Goal: Transaction & Acquisition: Purchase product/service

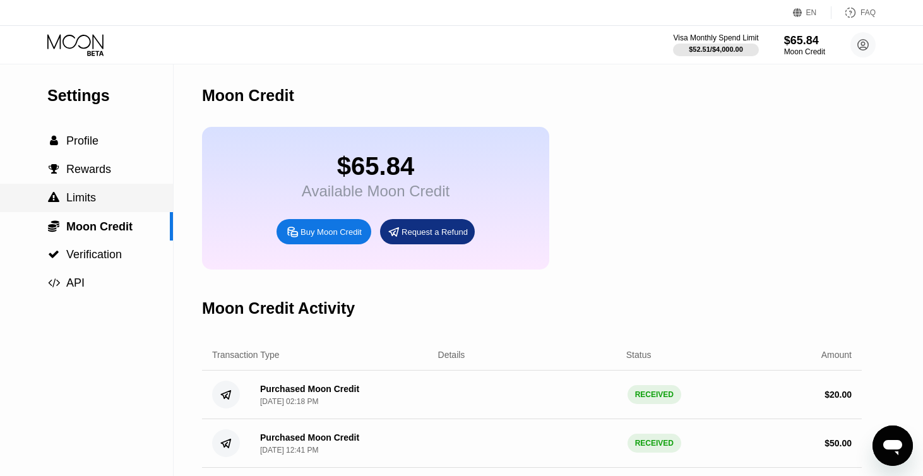
click at [99, 189] on div " Limits" at bounding box center [86, 198] width 173 height 28
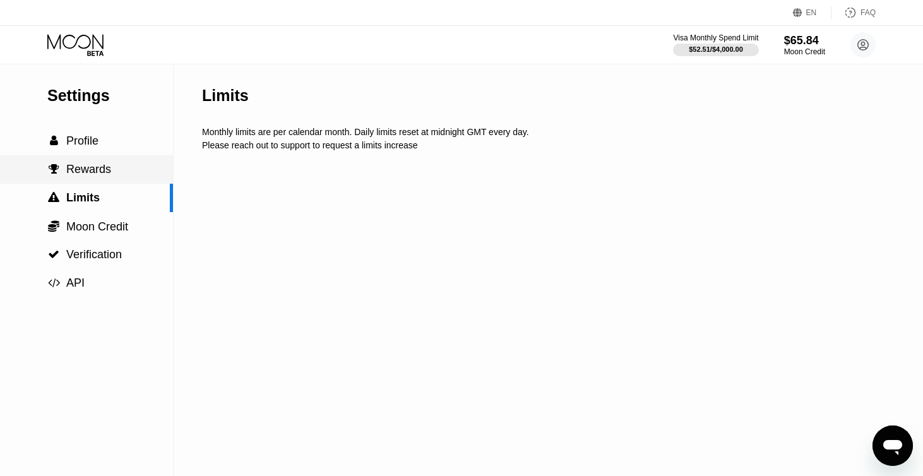
click at [102, 177] on div " Rewards" at bounding box center [86, 169] width 173 height 28
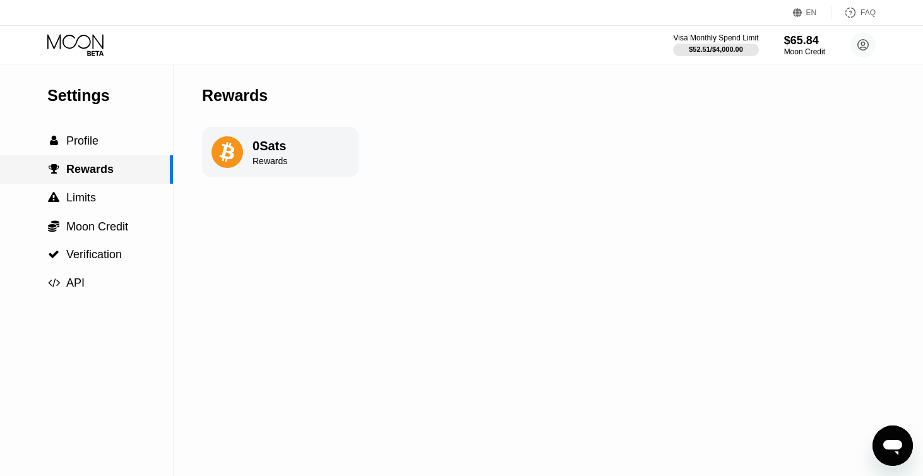
click at [107, 155] on div " Rewards" at bounding box center [86, 169] width 173 height 28
click at [100, 146] on div " Profile" at bounding box center [86, 140] width 173 height 13
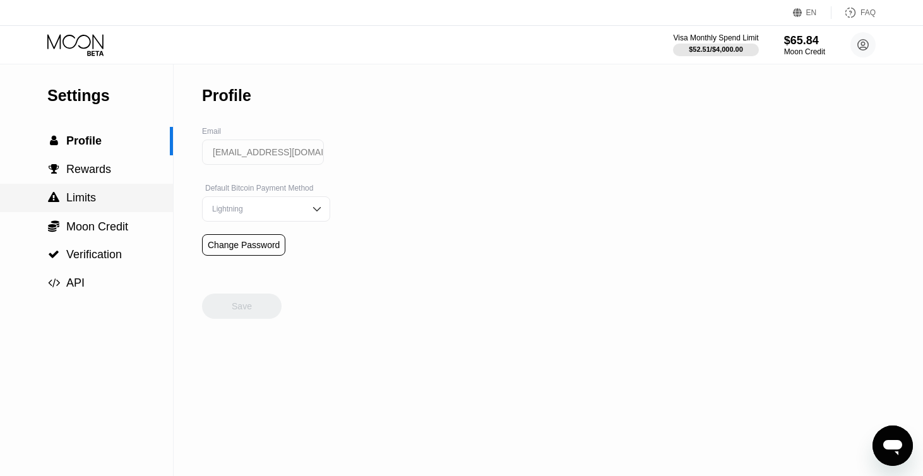
click at [129, 183] on div "Settings  Profile  Rewards  Limits  Moon Credit  Verification  API" at bounding box center [86, 180] width 173 height 233
click at [125, 207] on div " Limits" at bounding box center [86, 198] width 173 height 28
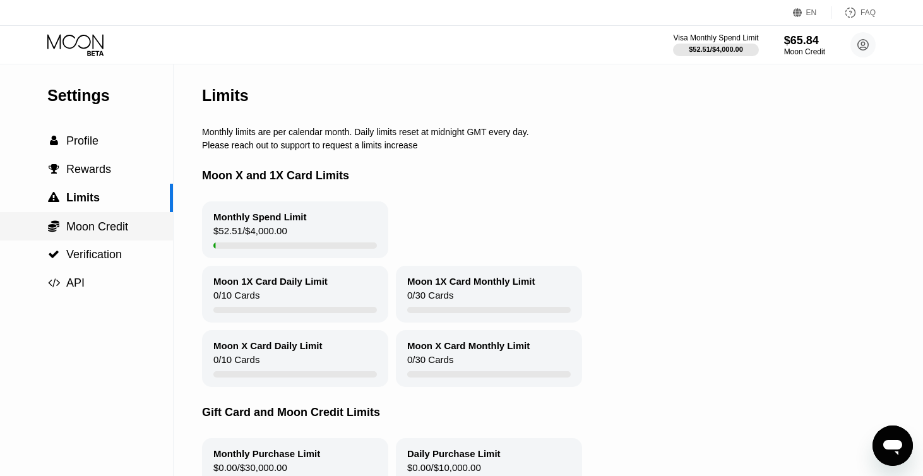
click at [141, 223] on div " Moon Credit" at bounding box center [86, 227] width 173 height 14
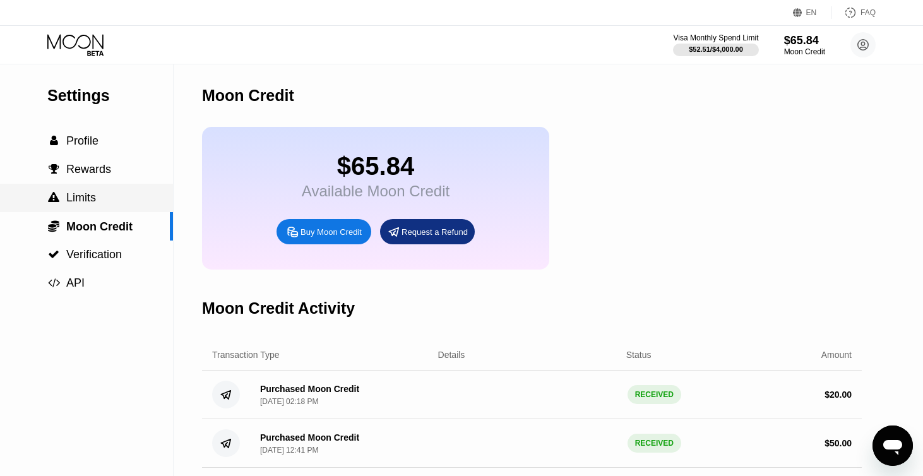
click at [119, 191] on div " Limits" at bounding box center [86, 197] width 173 height 13
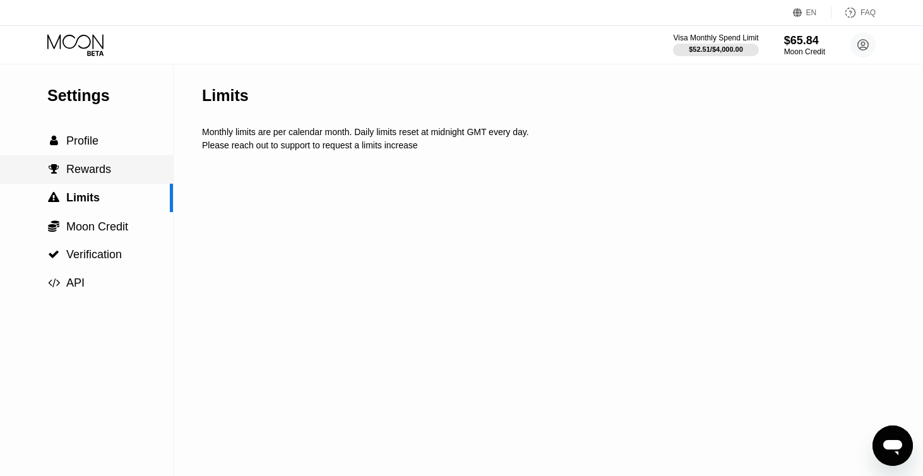
click at [119, 178] on div " Rewards" at bounding box center [86, 169] width 173 height 28
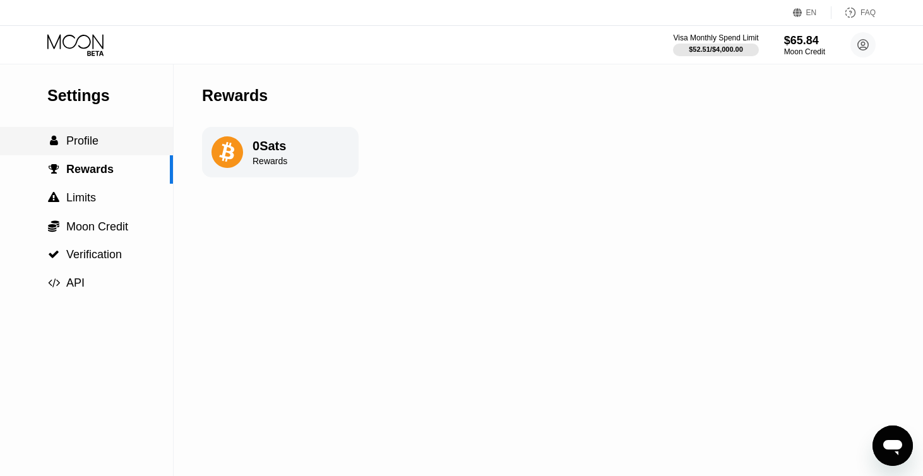
click at [116, 151] on div " Profile" at bounding box center [86, 141] width 173 height 28
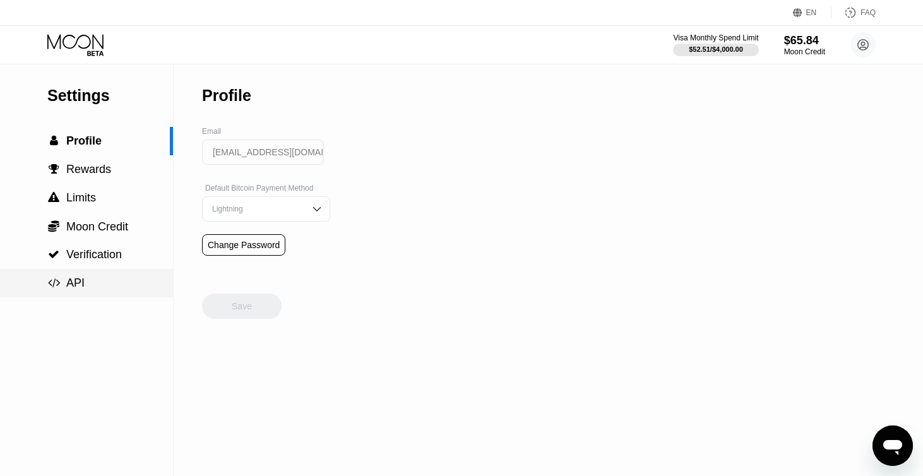
click at [131, 293] on div " API" at bounding box center [86, 283] width 173 height 28
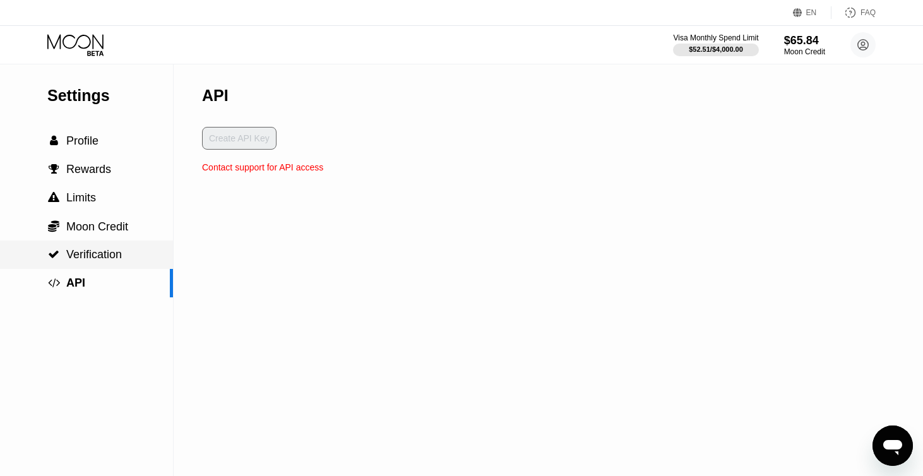
click at [139, 251] on div " Verification" at bounding box center [86, 254] width 173 height 13
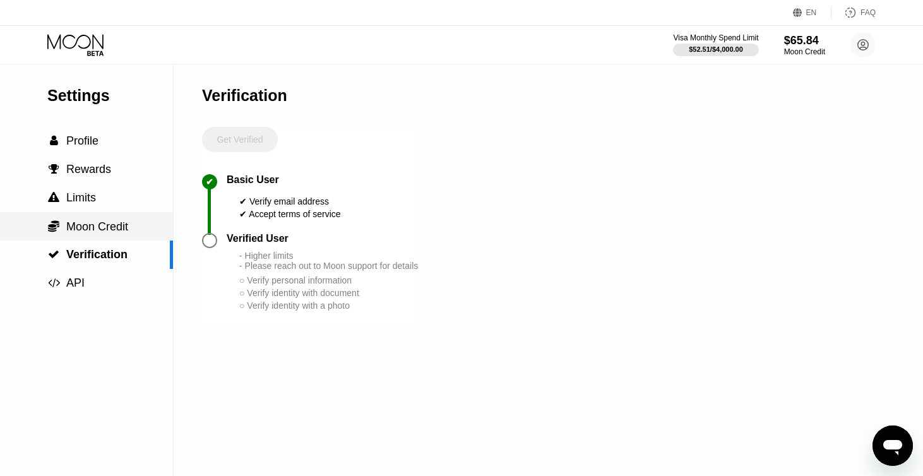
click at [139, 226] on div " Moon Credit" at bounding box center [86, 227] width 173 height 14
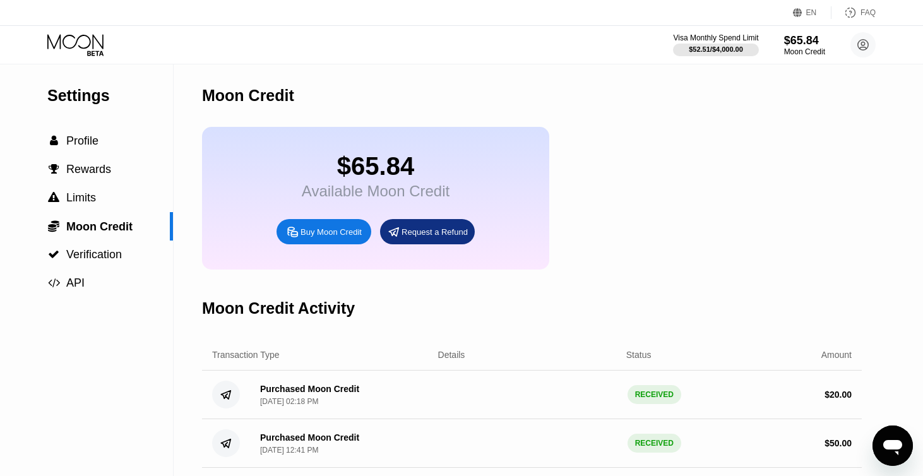
click at [817, 44] on div "$65.84" at bounding box center [804, 40] width 41 height 13
click at [856, 37] on circle at bounding box center [862, 44] width 25 height 25
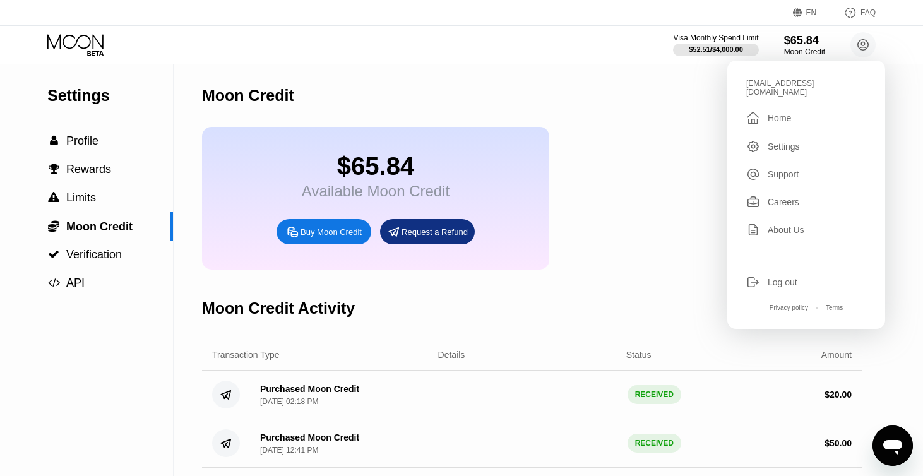
click at [797, 110] on div " Home" at bounding box center [806, 117] width 120 height 15
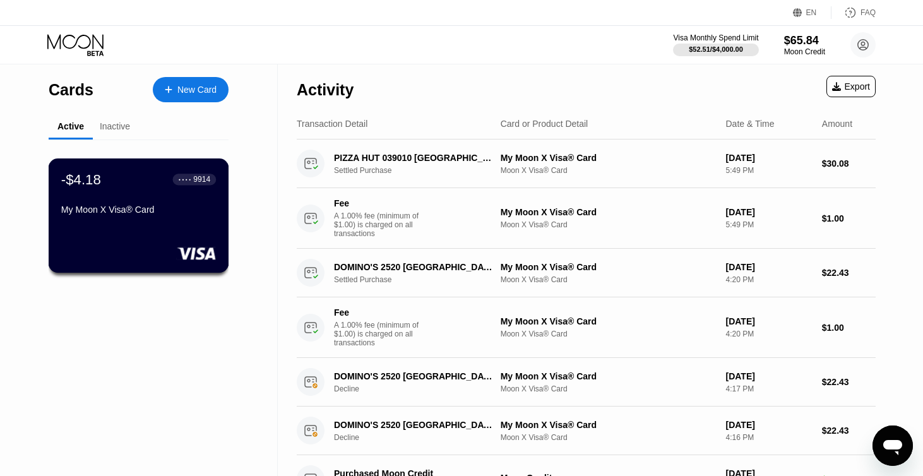
click at [191, 227] on div "-$4.18 ● ● ● ● 9914 My Moon X Visa® Card" at bounding box center [139, 215] width 181 height 114
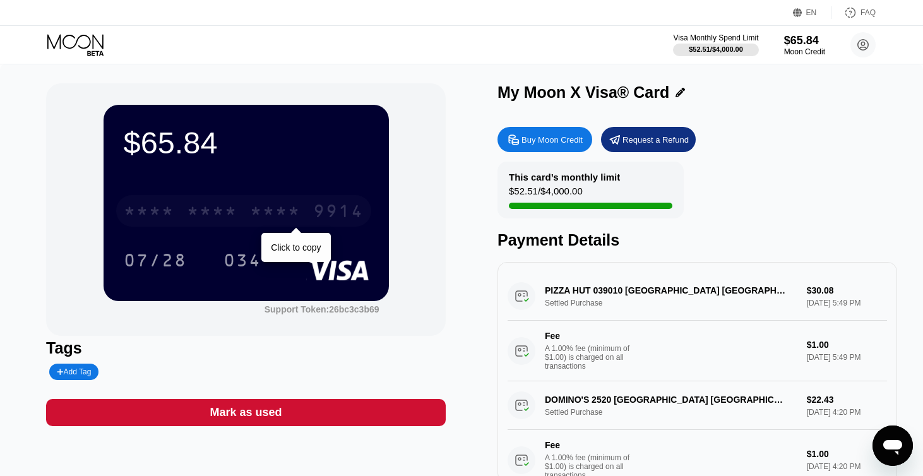
click at [290, 217] on div "* * * *" at bounding box center [275, 213] width 50 height 20
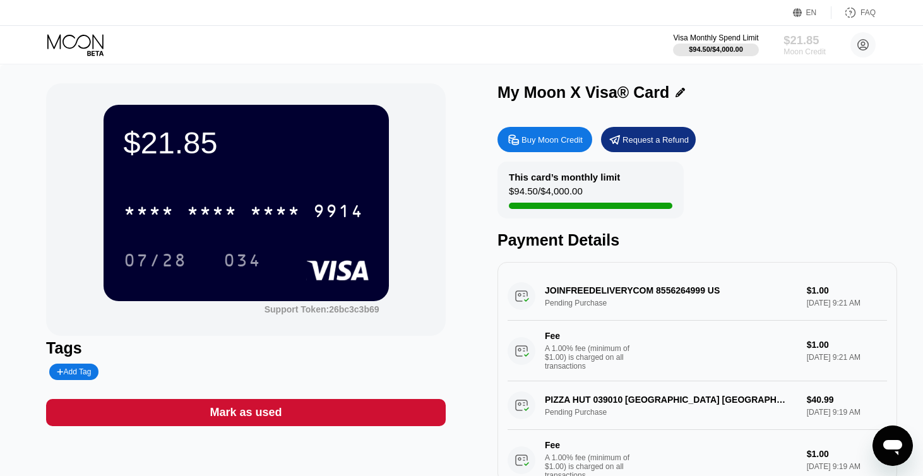
click at [802, 50] on div "Moon Credit" at bounding box center [804, 51] width 42 height 9
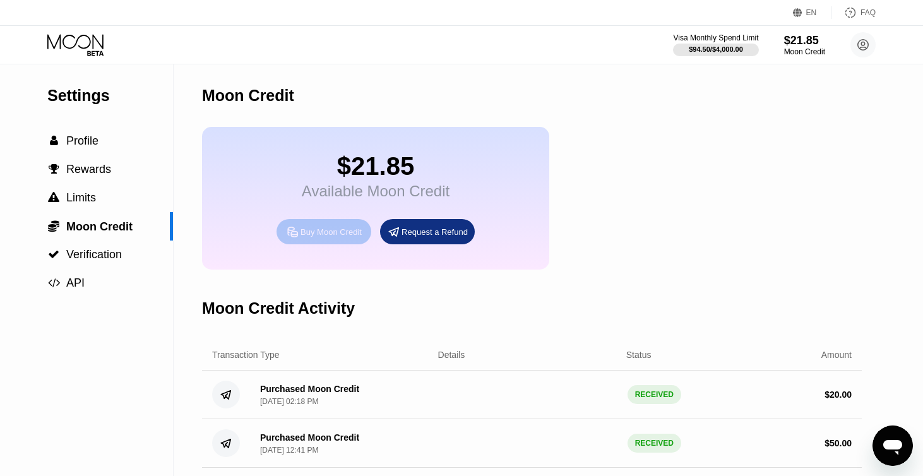
click at [315, 237] on div "Buy Moon Credit" at bounding box center [330, 232] width 61 height 11
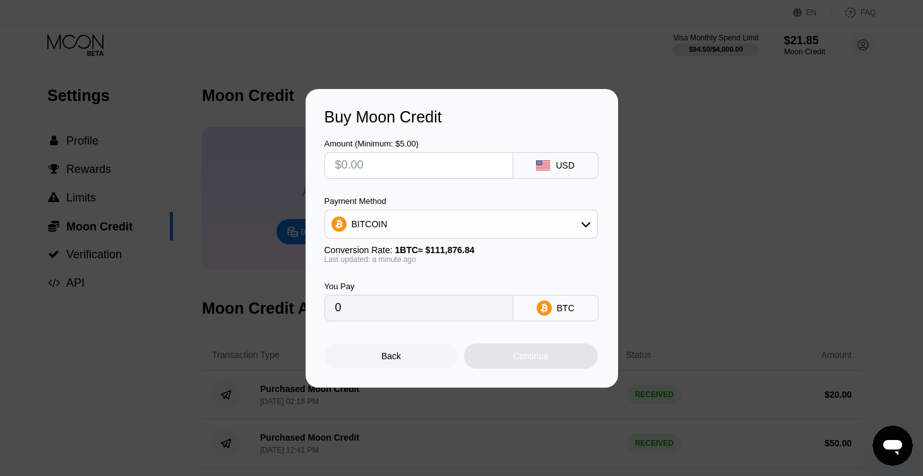
click at [507, 164] on div at bounding box center [418, 165] width 189 height 27
click at [419, 175] on input "text" at bounding box center [418, 165] width 167 height 25
type input "$1"
type input "0.00000894"
type input "$10"
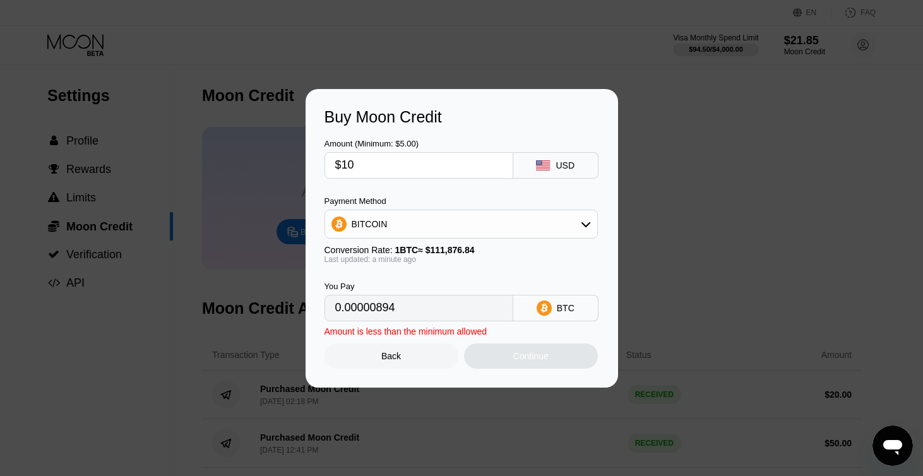
type input "0.00008939"
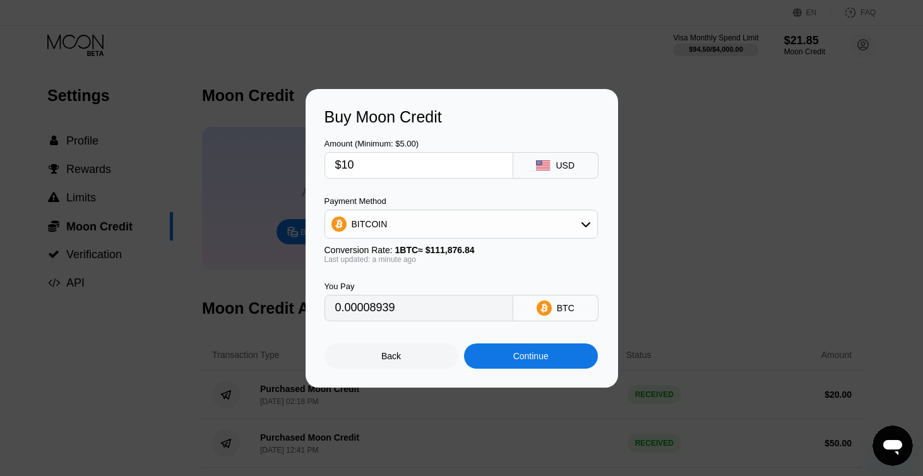
type input "$10"
click at [577, 350] on div "Continue" at bounding box center [531, 355] width 134 height 25
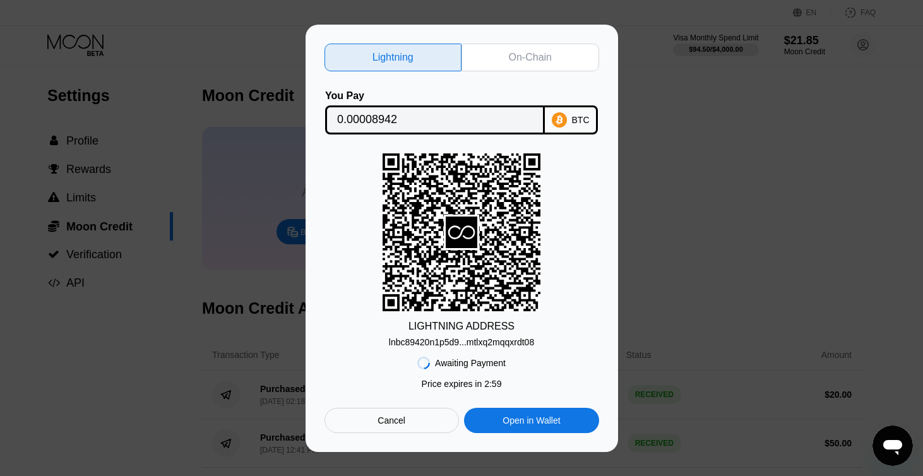
click at [535, 49] on div "On-Chain" at bounding box center [530, 58] width 138 height 28
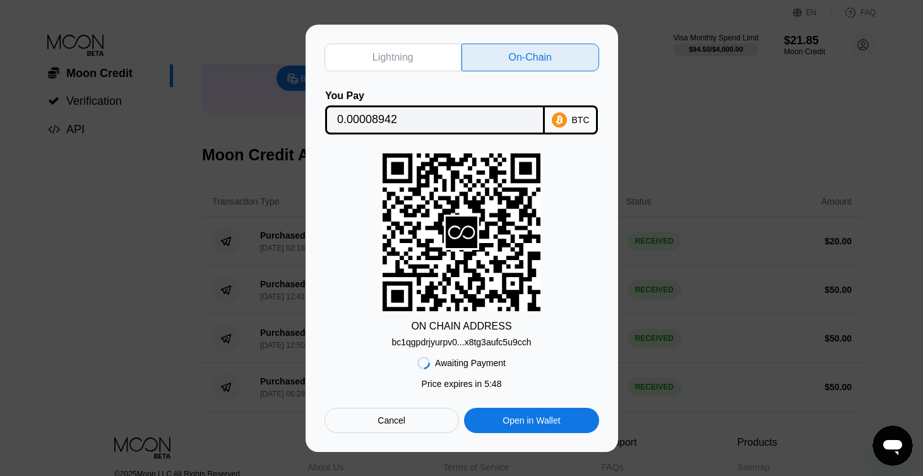
scroll to position [162, 0]
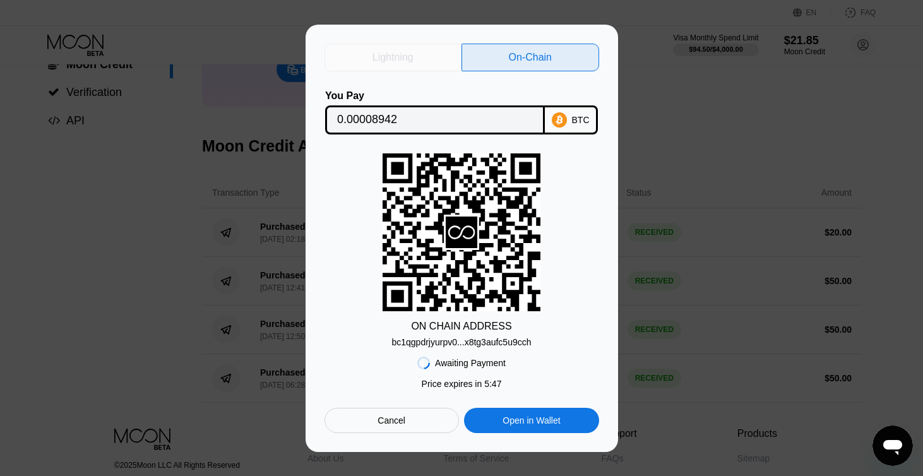
click at [427, 64] on div "Lightning" at bounding box center [393, 58] width 138 height 28
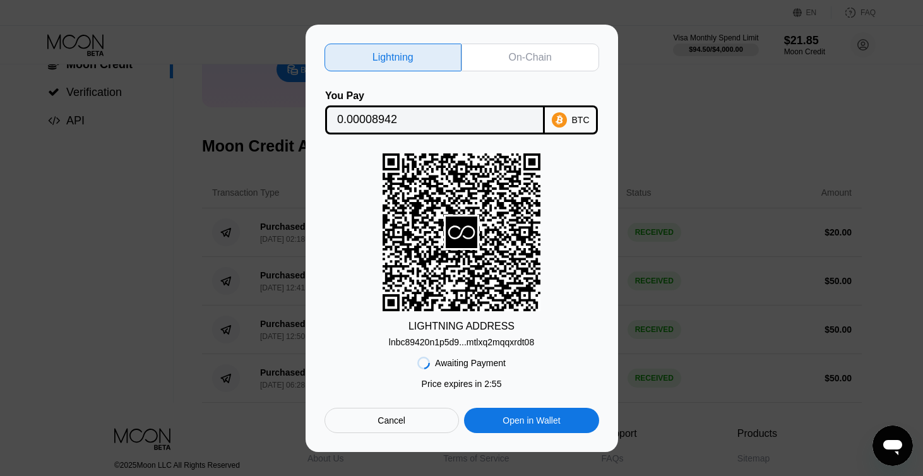
click at [559, 59] on div "On-Chain" at bounding box center [530, 58] width 138 height 28
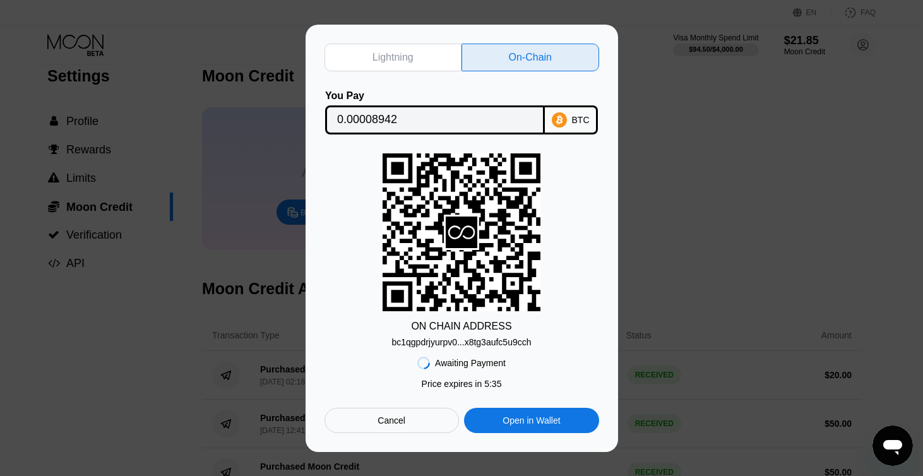
scroll to position [12, 0]
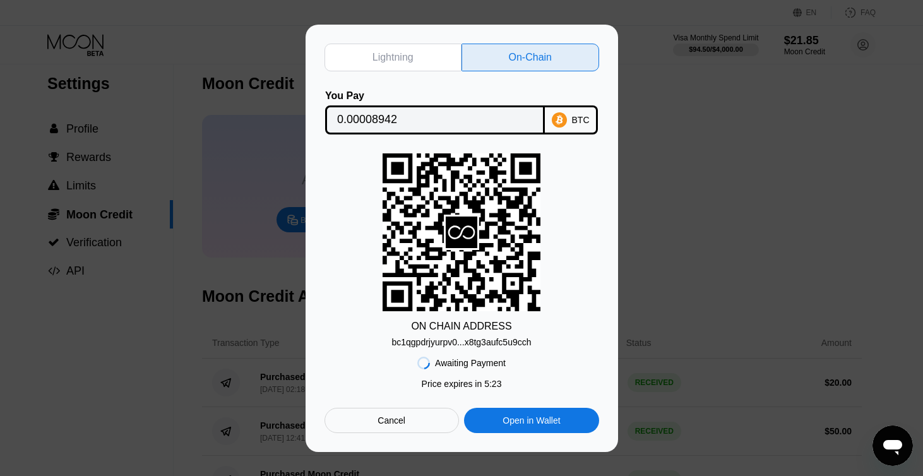
click at [439, 56] on div "Lightning" at bounding box center [393, 58] width 138 height 28
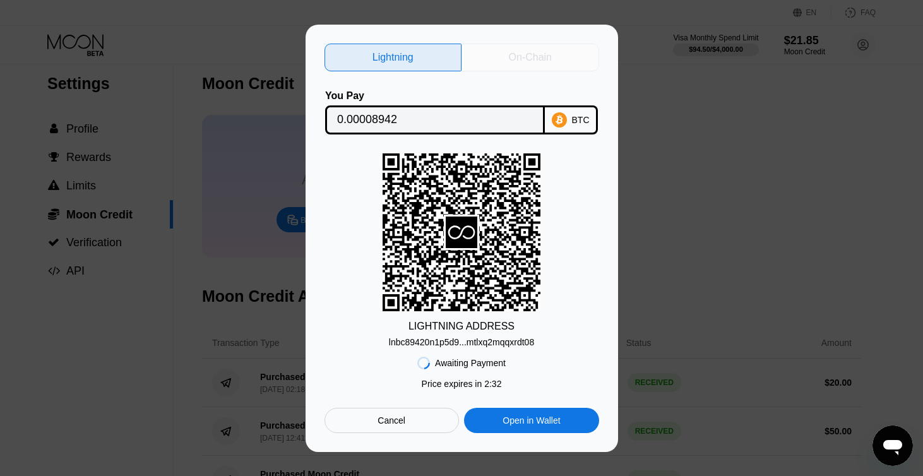
click at [509, 51] on div "On-Chain" at bounding box center [530, 57] width 43 height 13
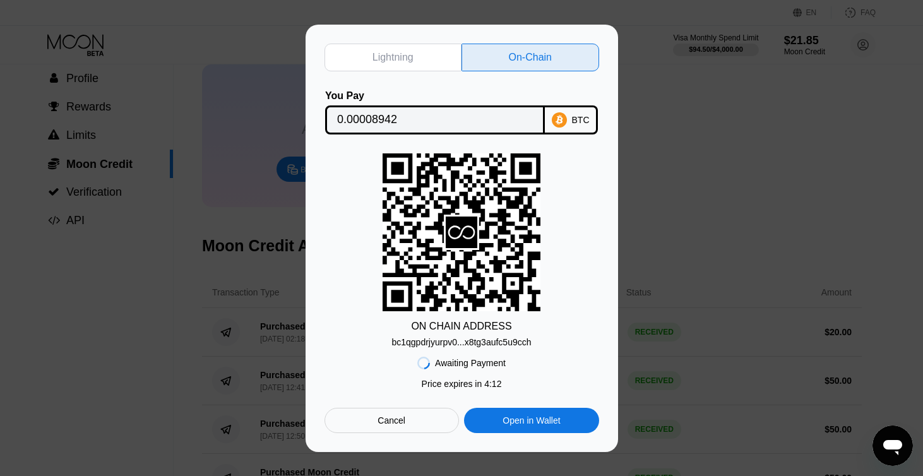
scroll to position [0, 0]
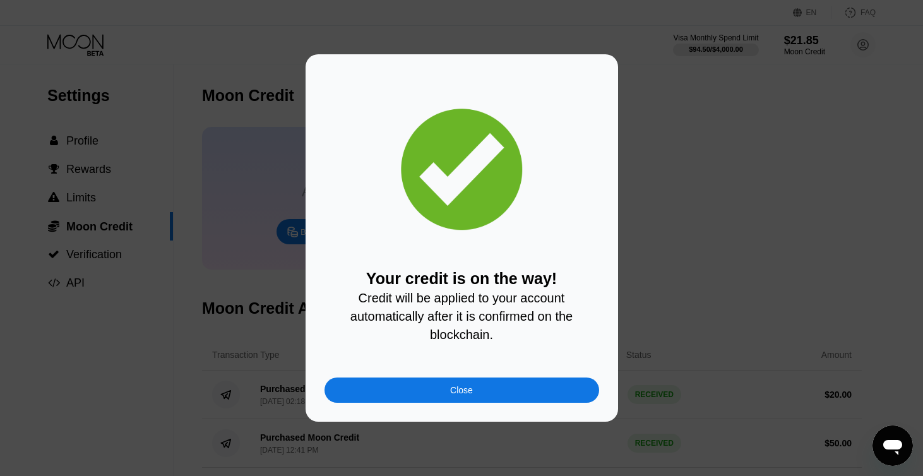
click at [452, 391] on div "Close" at bounding box center [461, 390] width 23 height 10
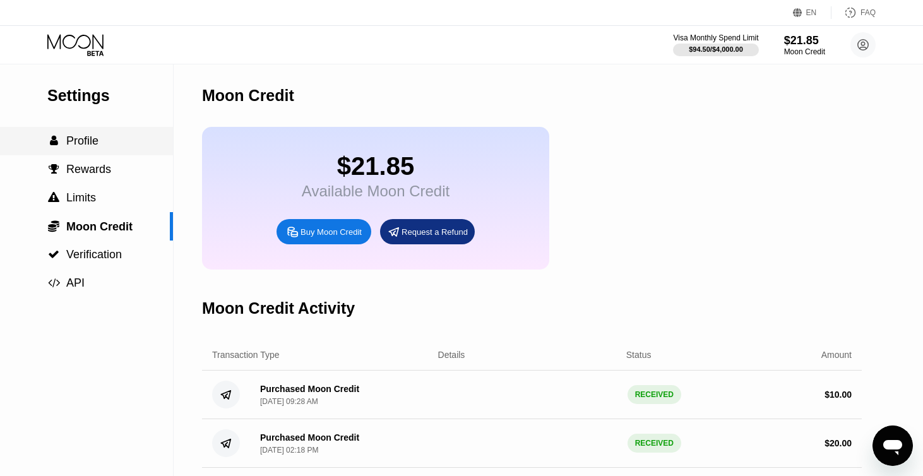
click at [111, 151] on div " Profile" at bounding box center [86, 141] width 173 height 28
